Goal: Information Seeking & Learning: Learn about a topic

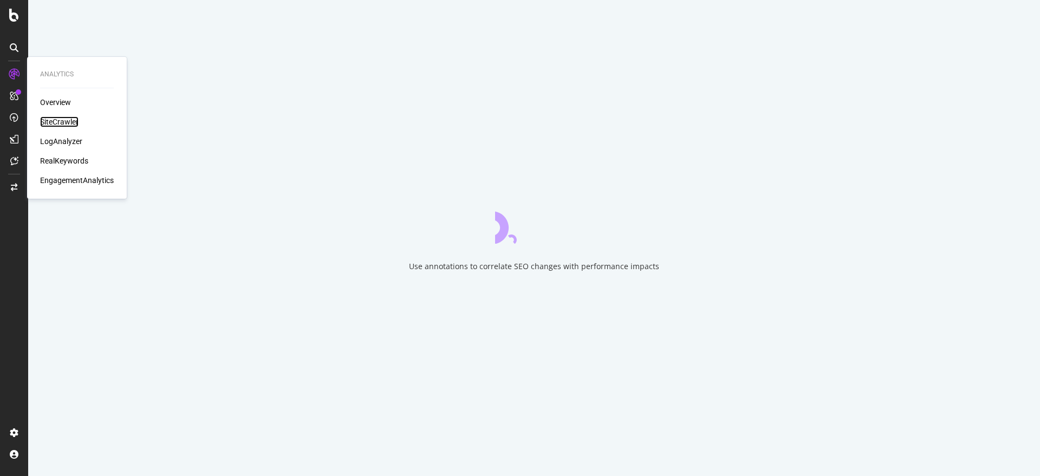
click at [56, 122] on div "SiteCrawler" at bounding box center [59, 121] width 38 height 11
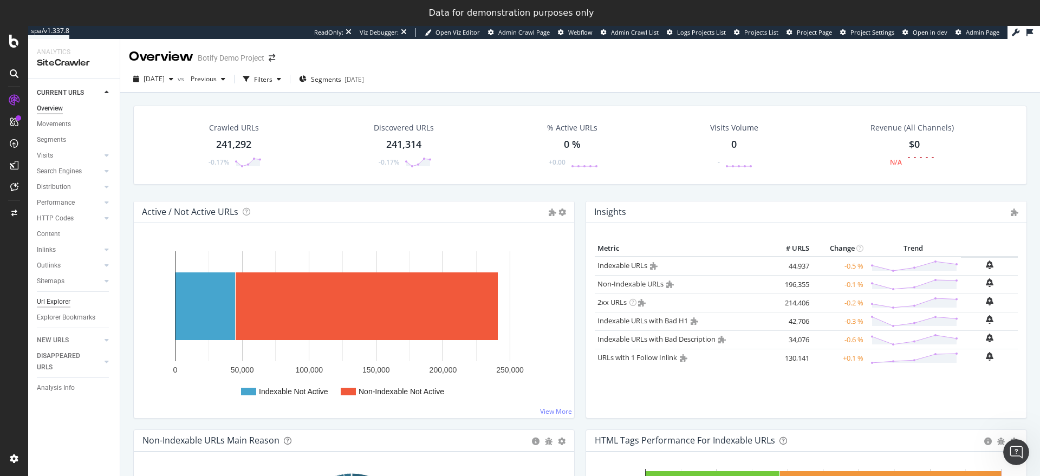
click at [54, 300] on div "Url Explorer" at bounding box center [54, 301] width 34 height 11
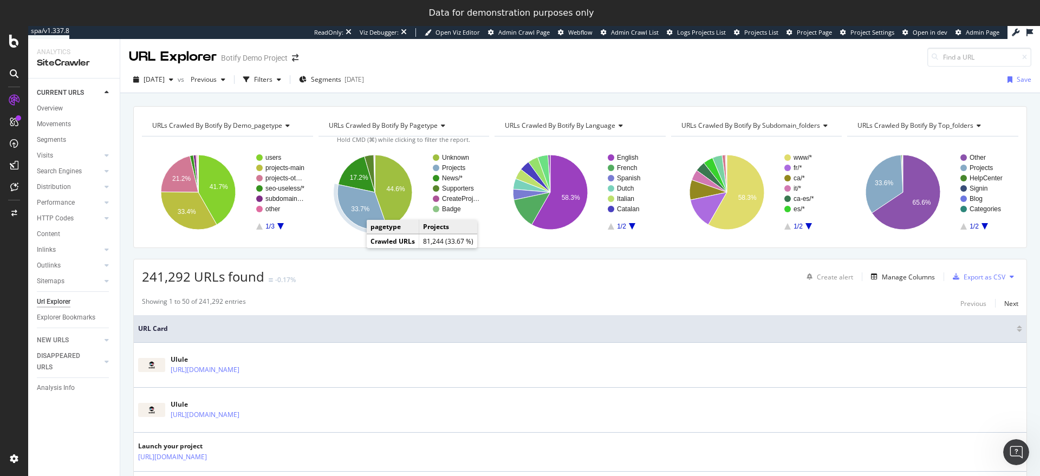
scroll to position [2, 0]
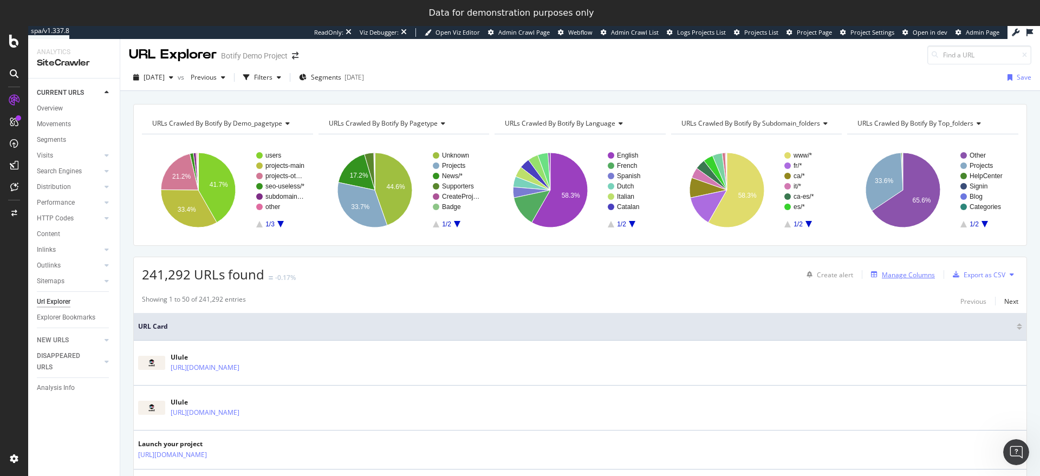
click at [871, 275] on icon "button" at bounding box center [874, 274] width 6 height 6
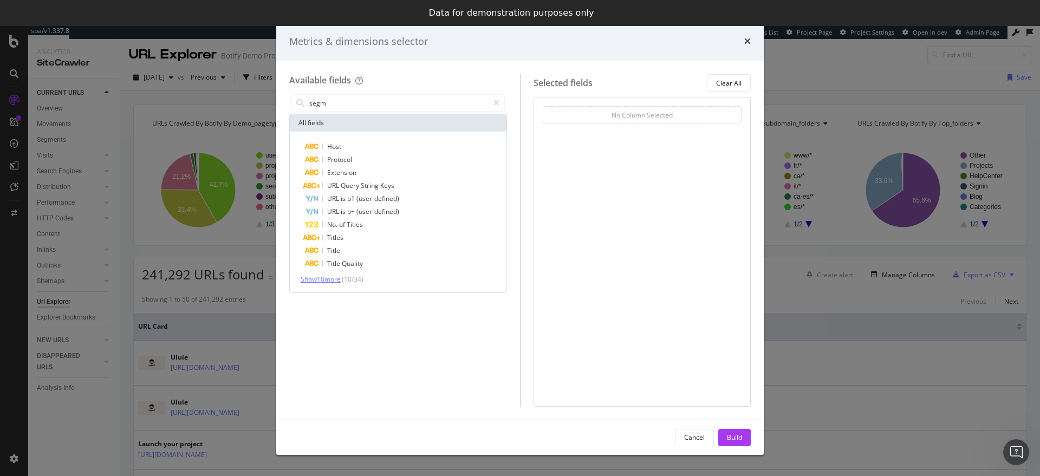
type input "segm"
click at [330, 281] on span "Show 10 more" at bounding box center [321, 279] width 40 height 9
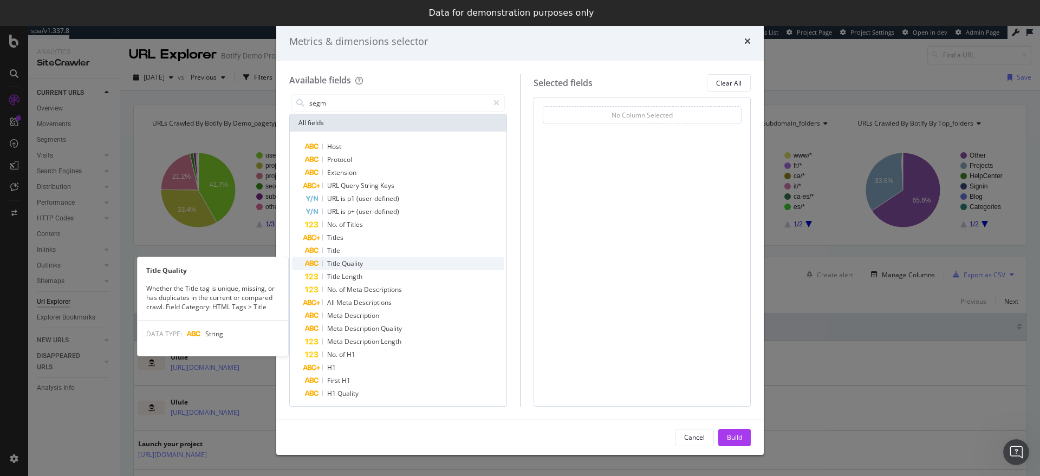
scroll to position [16, 0]
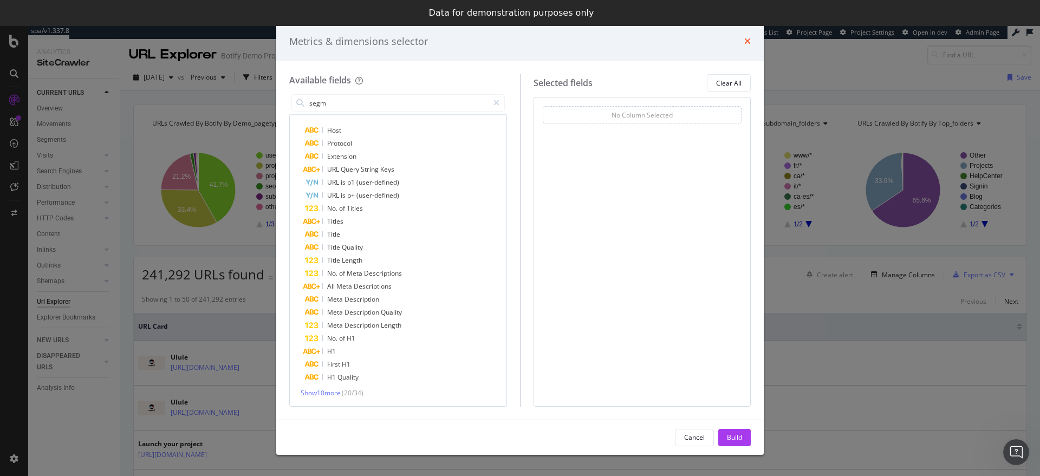
click at [744, 38] on icon "times" at bounding box center [747, 41] width 6 height 9
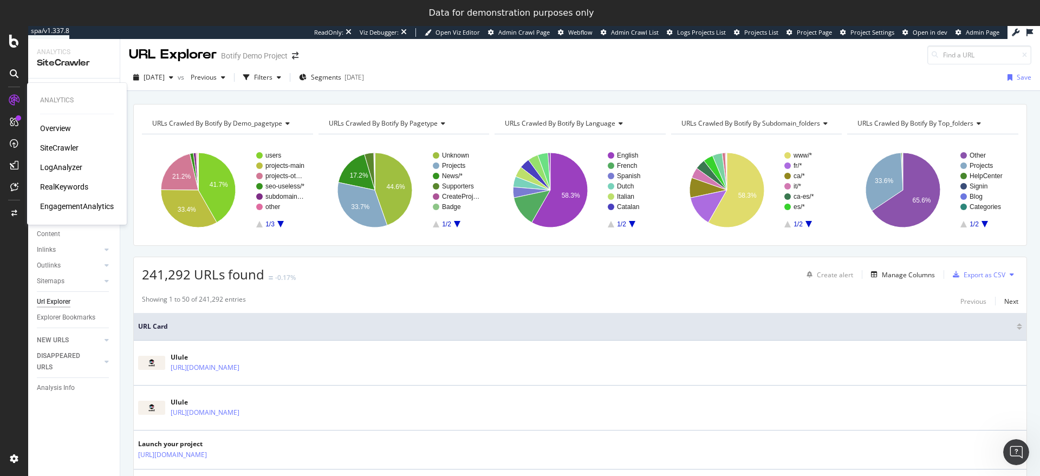
click at [66, 185] on div "RealKeywords" at bounding box center [64, 186] width 48 height 11
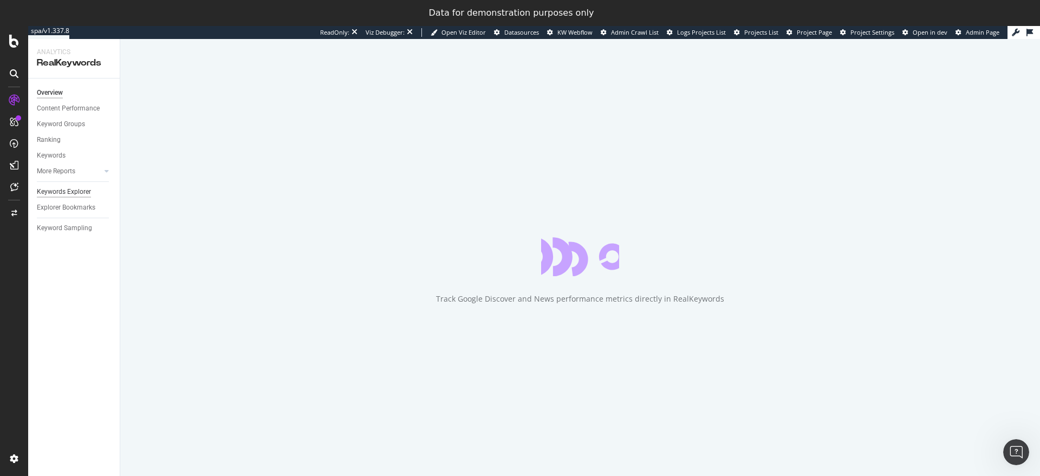
click at [45, 189] on div "Keywords Explorer" at bounding box center [64, 191] width 54 height 11
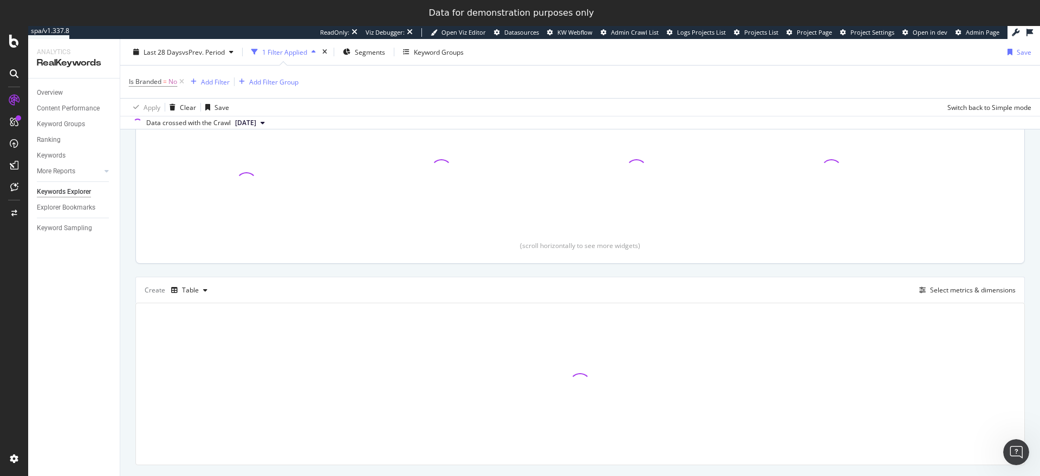
scroll to position [151, 0]
click at [940, 289] on div "Select metrics & dimensions" at bounding box center [973, 288] width 86 height 9
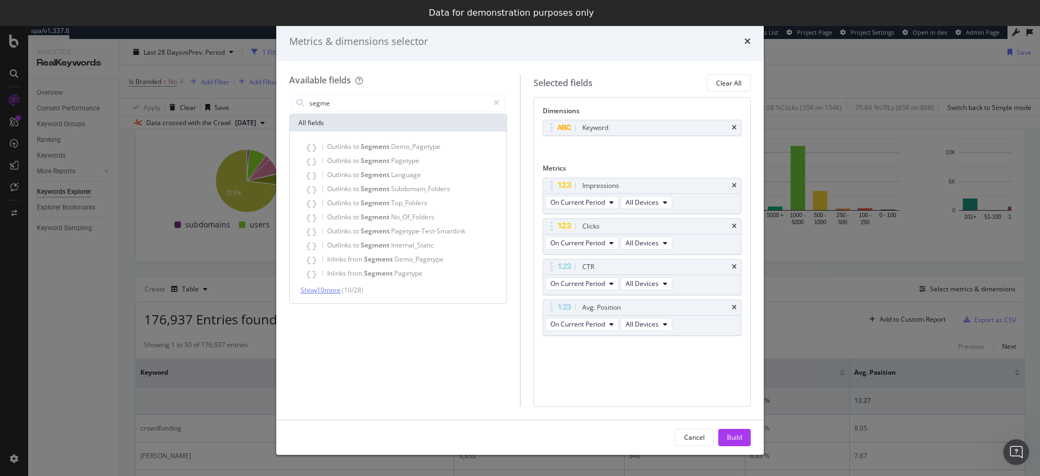
type input "segme"
click at [330, 290] on span "Show 10 more" at bounding box center [321, 289] width 40 height 9
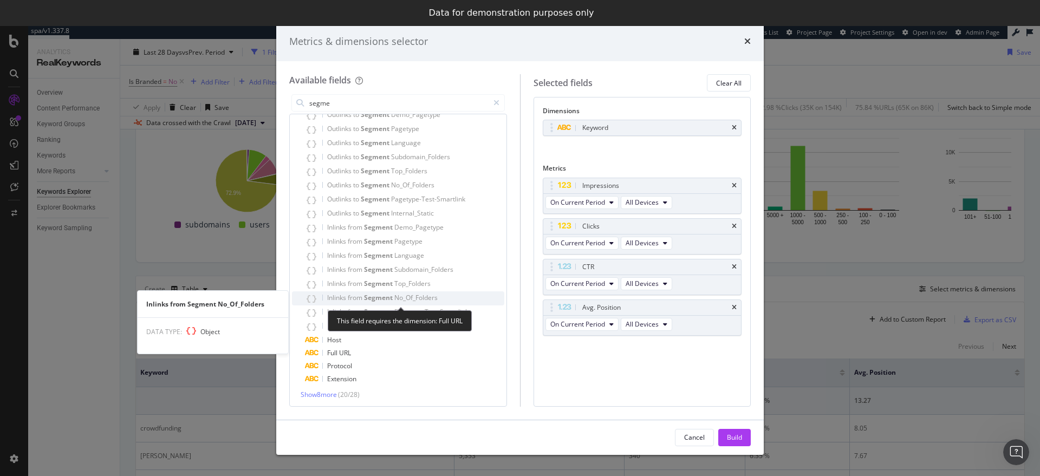
scroll to position [34, 0]
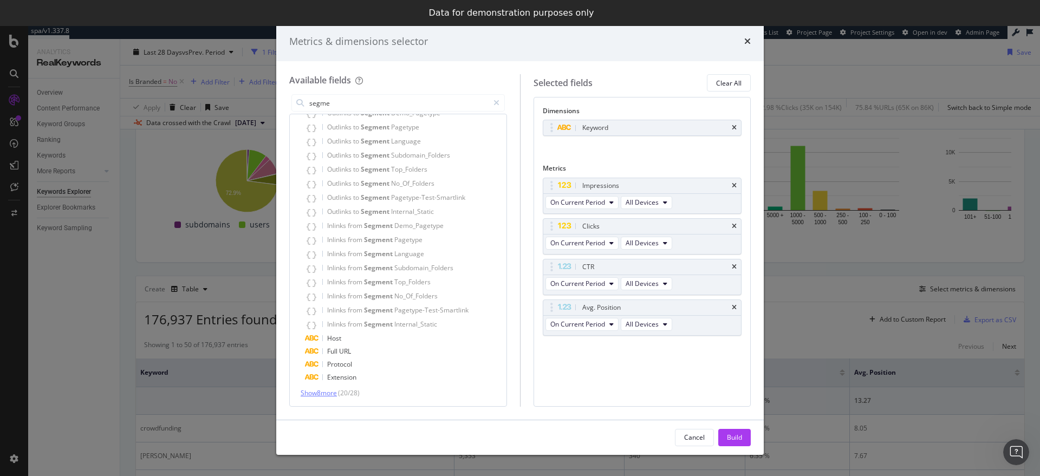
click at [331, 393] on span "Show 8 more" at bounding box center [319, 392] width 36 height 9
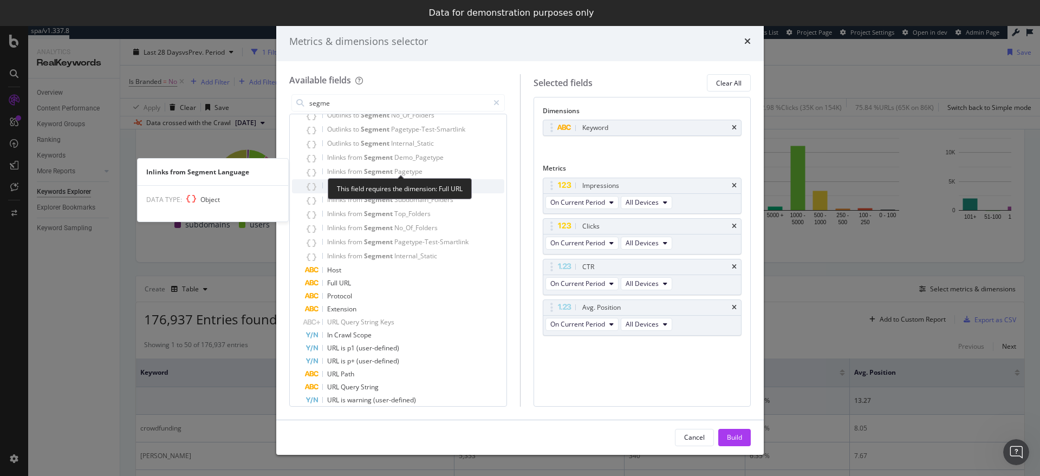
scroll to position [124, 0]
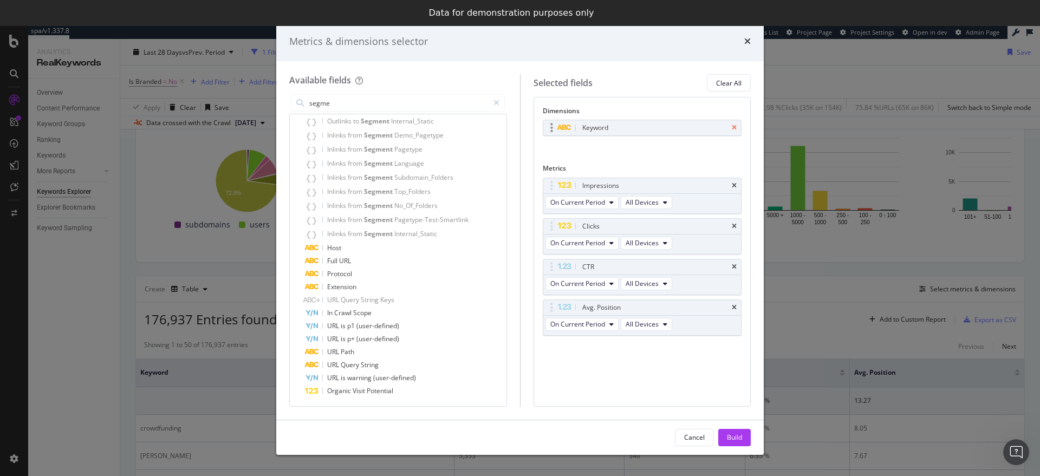
click at [735, 128] on icon "times" at bounding box center [734, 128] width 5 height 6
click at [355, 107] on input "segme" at bounding box center [398, 103] width 180 height 16
click at [498, 102] on icon "modal" at bounding box center [496, 103] width 6 height 8
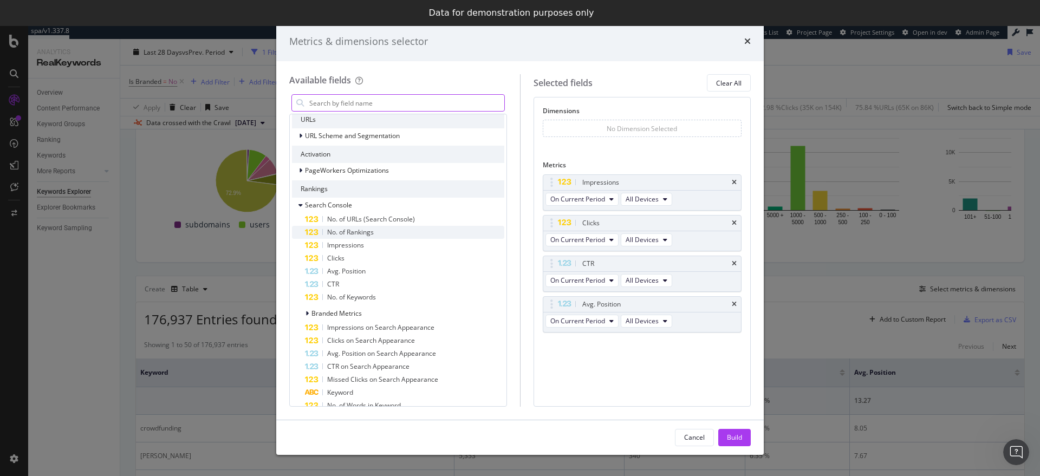
scroll to position [0, 0]
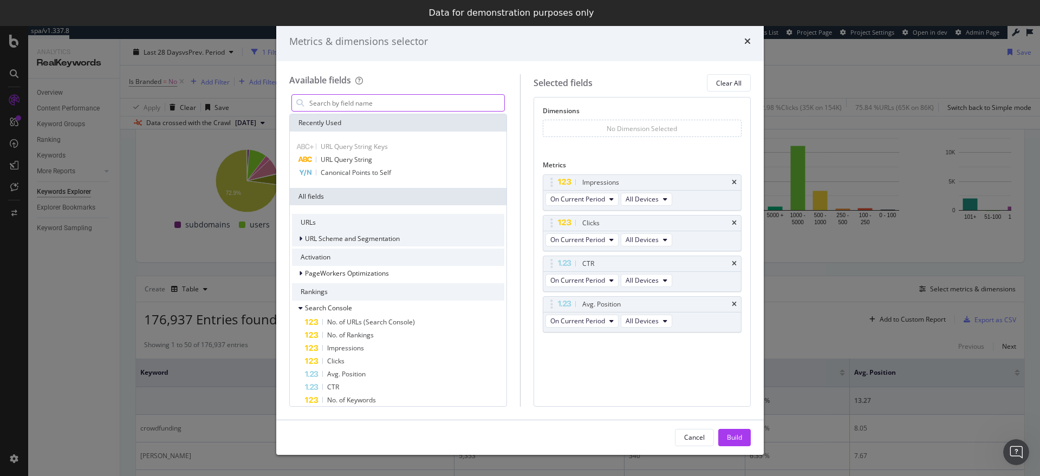
click at [304, 238] on div "modal" at bounding box center [301, 238] width 6 height 11
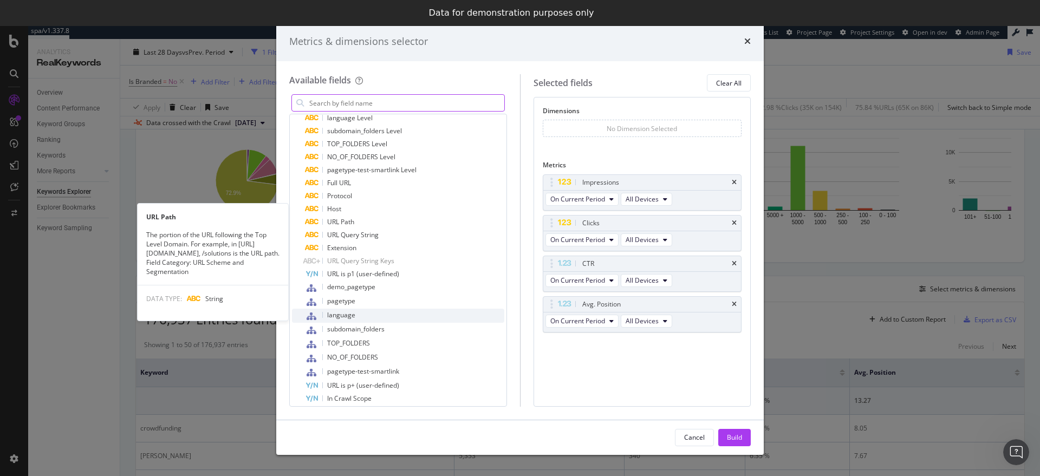
scroll to position [203, 0]
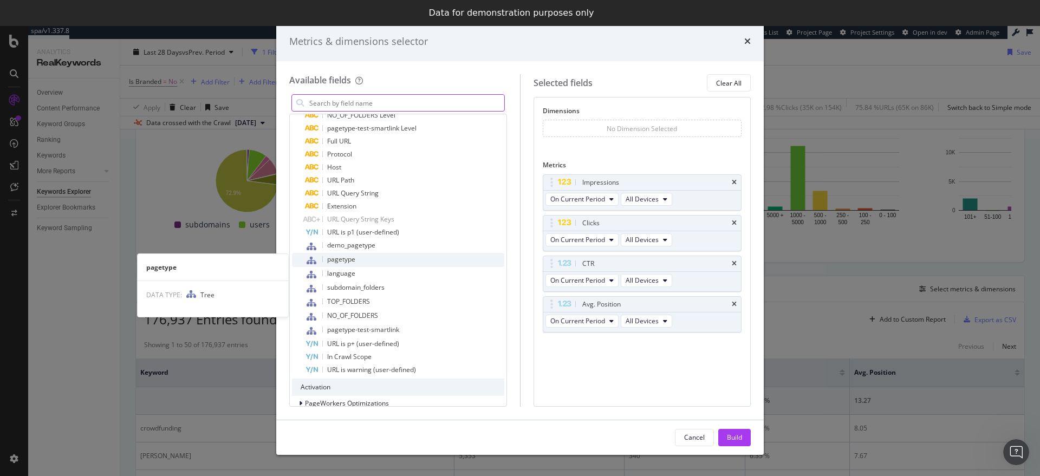
click at [362, 262] on div "pagetype" at bounding box center [404, 260] width 199 height 14
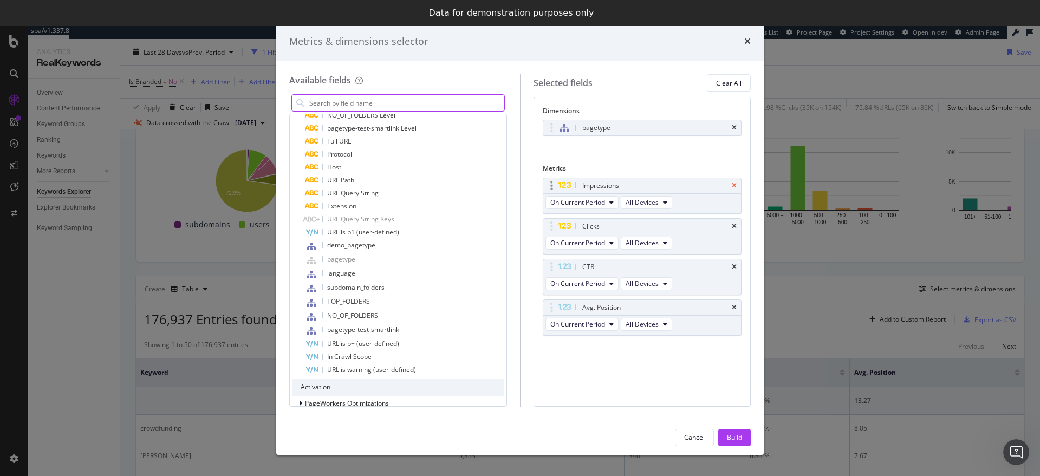
click at [735, 186] on icon "times" at bounding box center [734, 185] width 5 height 6
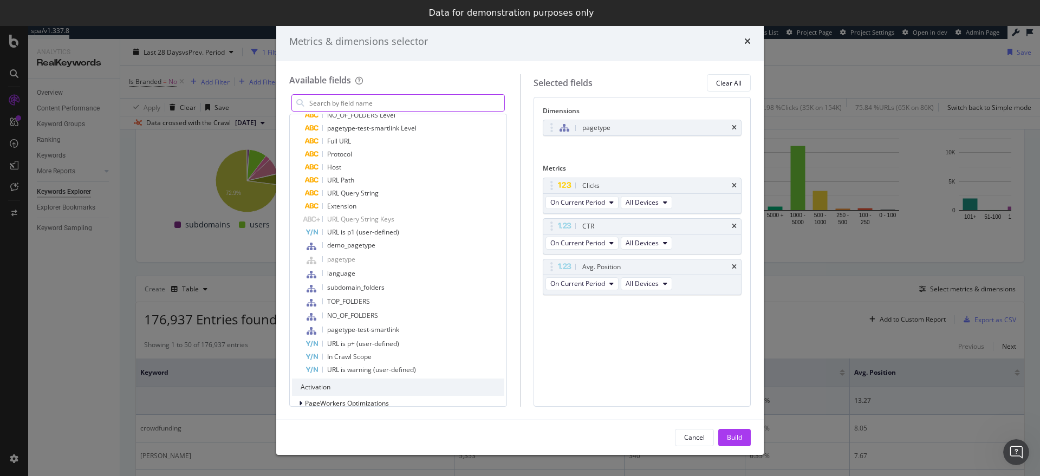
click at [735, 186] on icon "times" at bounding box center [734, 185] width 5 height 6
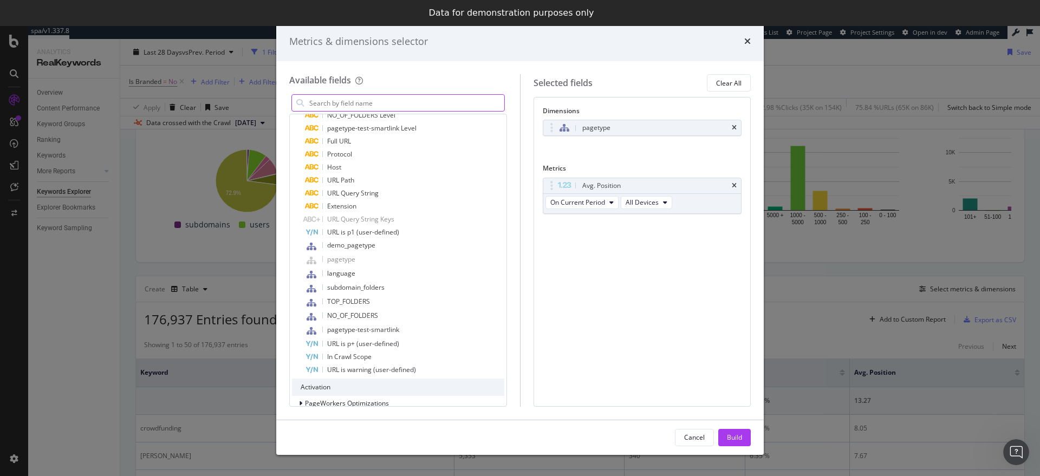
click at [735, 186] on icon "times" at bounding box center [734, 185] width 5 height 6
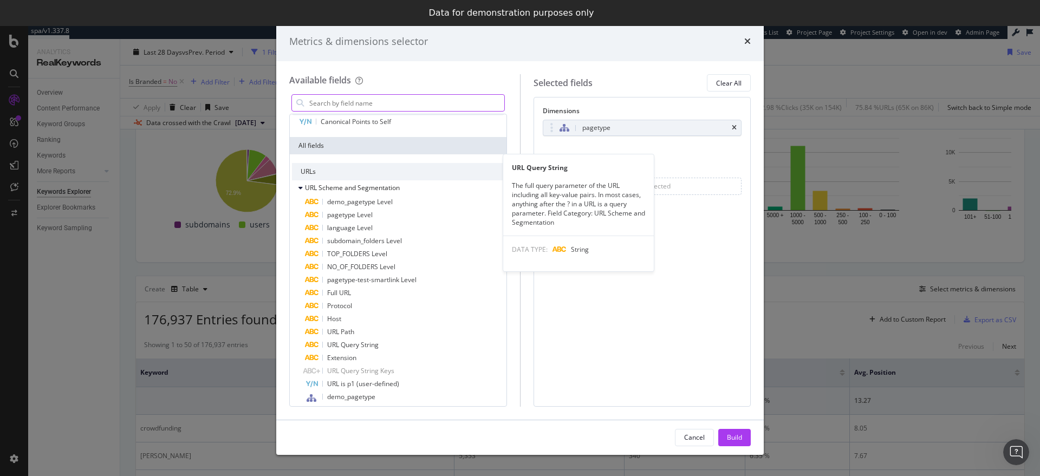
scroll to position [0, 0]
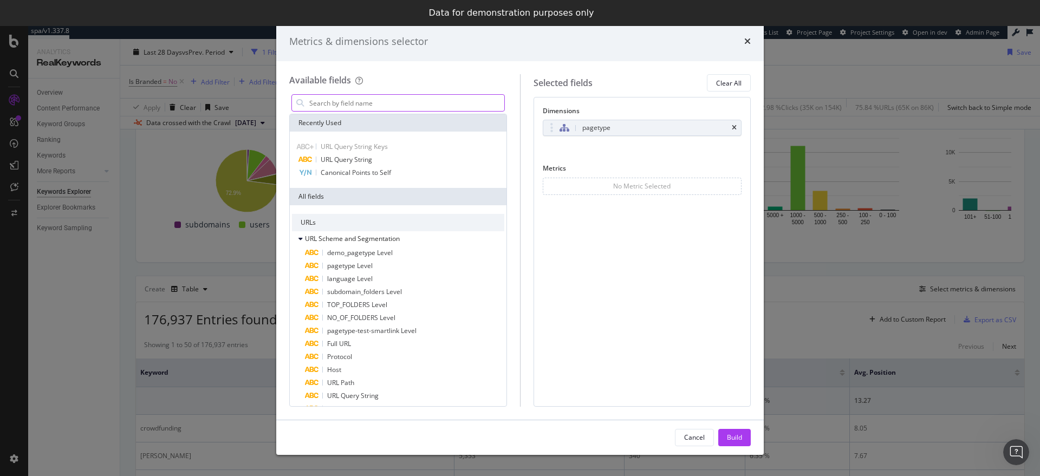
click at [390, 100] on input "modal" at bounding box center [406, 103] width 196 height 16
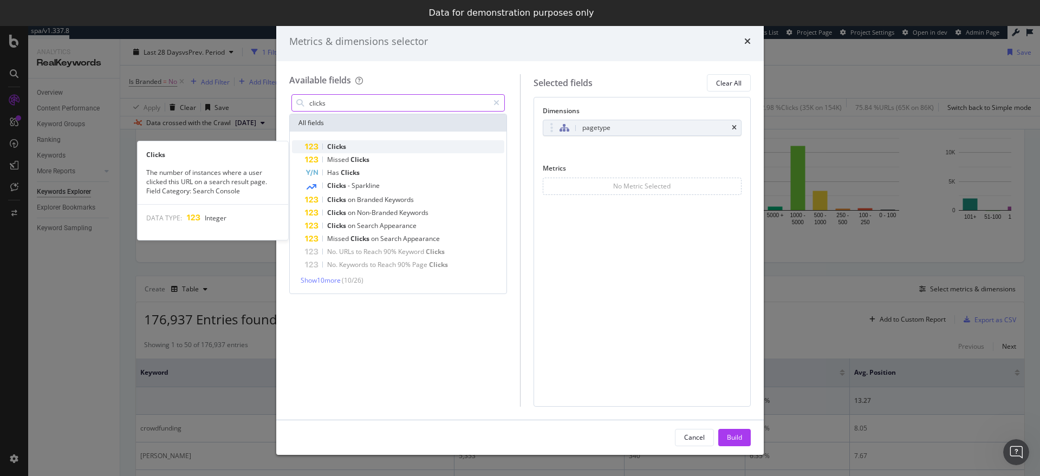
type input "clicks"
click at [381, 143] on div "Clicks" at bounding box center [404, 146] width 199 height 13
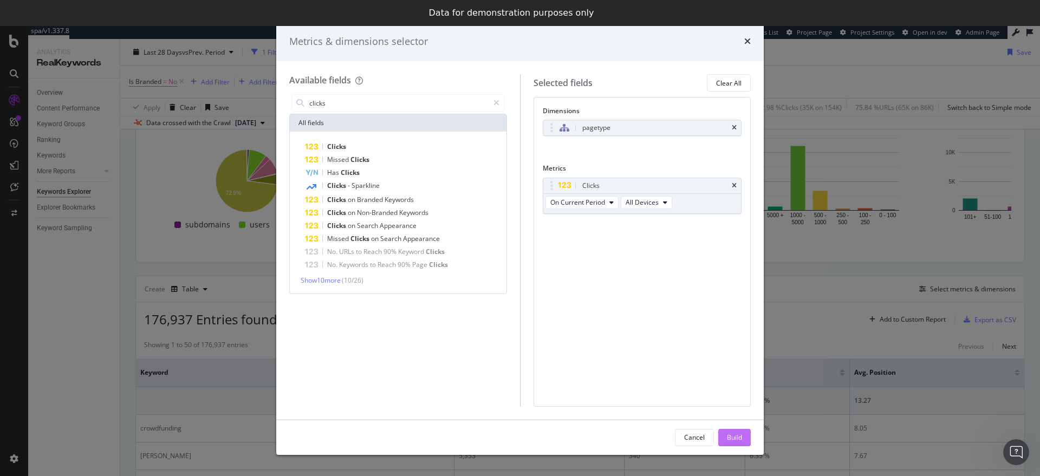
click at [743, 435] on button "Build" at bounding box center [734, 437] width 32 height 17
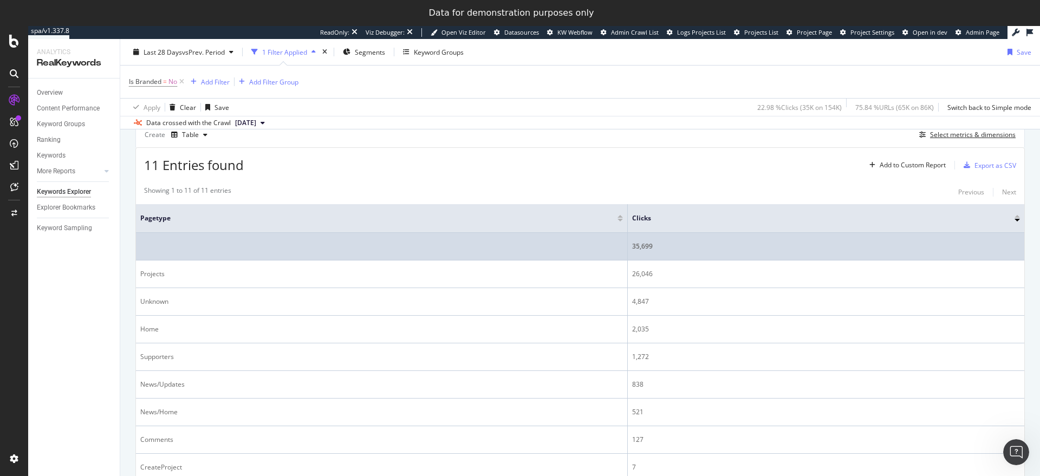
scroll to position [255, 0]
